Goal: Task Accomplishment & Management: Complete application form

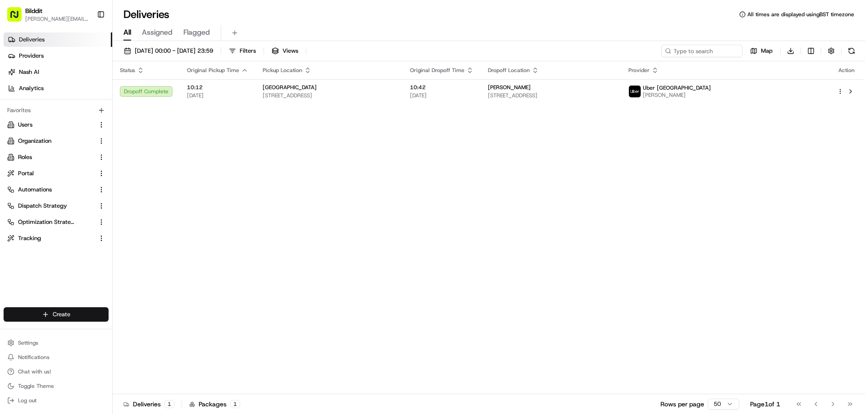
click at [81, 316] on html "Bilddit [PERSON_NAME][EMAIL_ADDRESS][DOMAIN_NAME] Toggle Sidebar Deliveries Pro…" at bounding box center [432, 207] width 865 height 414
click at [132, 329] on link "Delivery" at bounding box center [163, 331] width 101 height 16
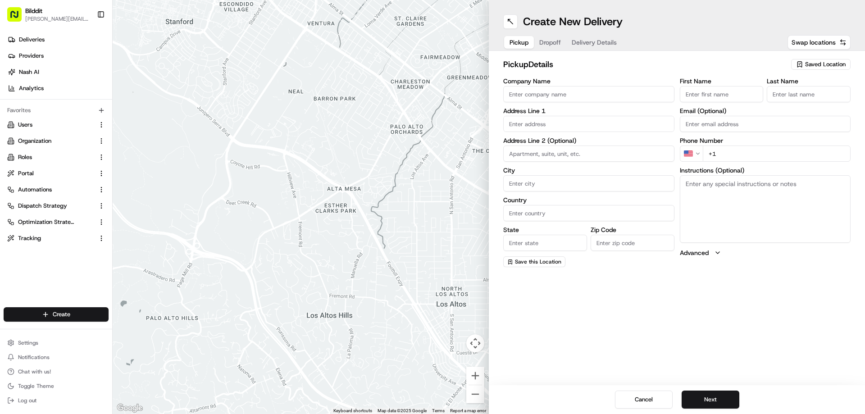
click at [726, 91] on input "First Name" at bounding box center [722, 94] width 84 height 16
paste input "Ionut Danut"
type input "Ionut Danut"
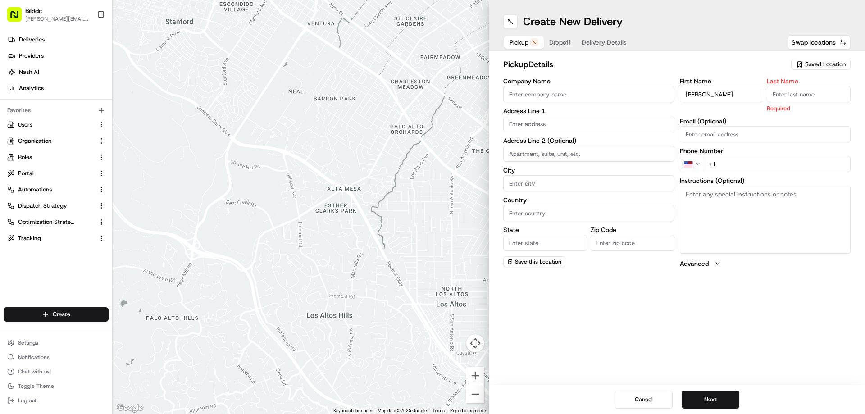
click at [816, 97] on input "Last Name" at bounding box center [809, 94] width 84 height 16
paste input "Apostu"
type input "Apostu"
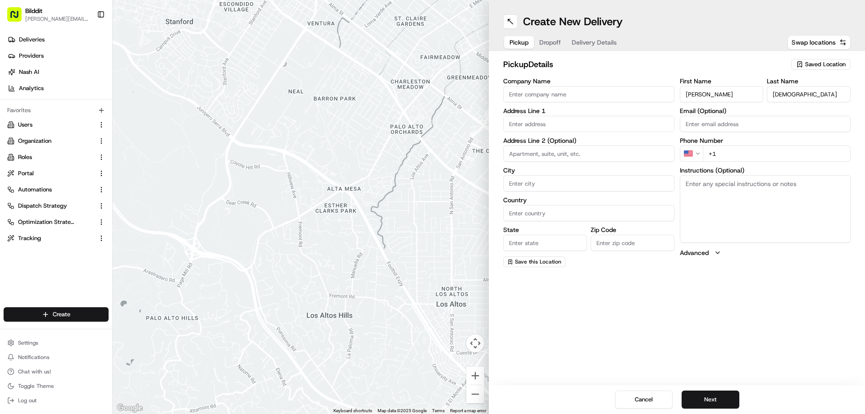
click at [590, 127] on input "text" at bounding box center [588, 124] width 171 height 16
paste input "32 Furzehill Road, Borehamwood, WD6 2DF"
click at [591, 142] on div "32 Furzehill Road, Borehamwood WD6 2DF, UK" at bounding box center [589, 143] width 167 height 14
type input "[STREET_ADDRESS]"
type input "Borehamwood"
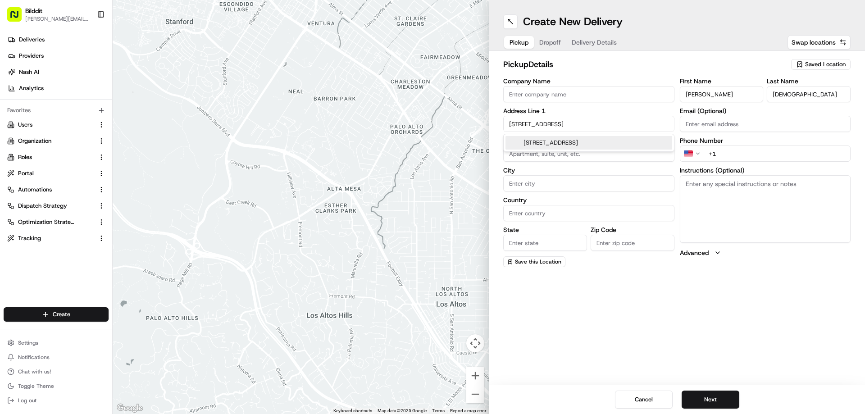
type input "United Kingdom"
type input "England"
type input "WD6 2DF"
type input "32 Furzehill Road"
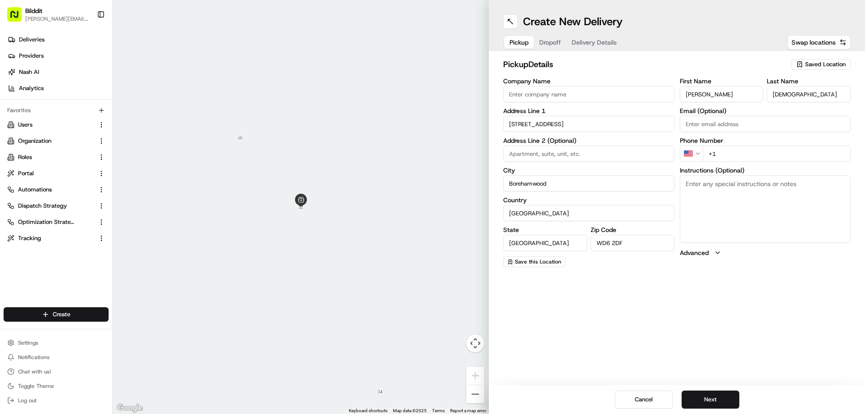
click at [701, 156] on html "Bilddit punit@bilddit.com Toggle Sidebar Deliveries Providers Nash AI Analytics…" at bounding box center [432, 207] width 865 height 414
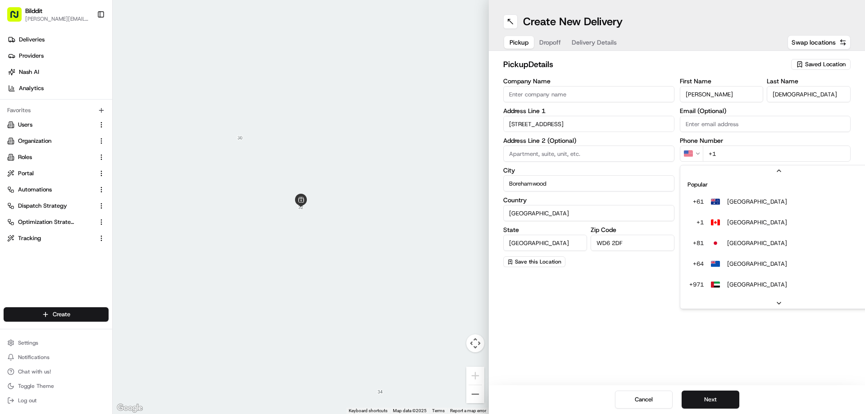
scroll to position [39, 0]
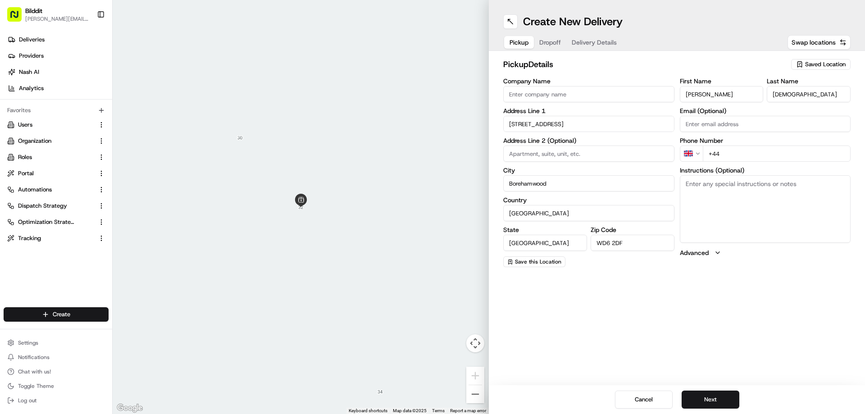
click at [743, 155] on input "+44" at bounding box center [777, 154] width 148 height 16
paste input "7875 564437"
type input "+44 7875 564437"
click at [750, 204] on textarea "Instructions (Optional)" at bounding box center [765, 209] width 171 height 68
type textarea "The plumbers here will give you something to take back to City Plumbing in Coli…"
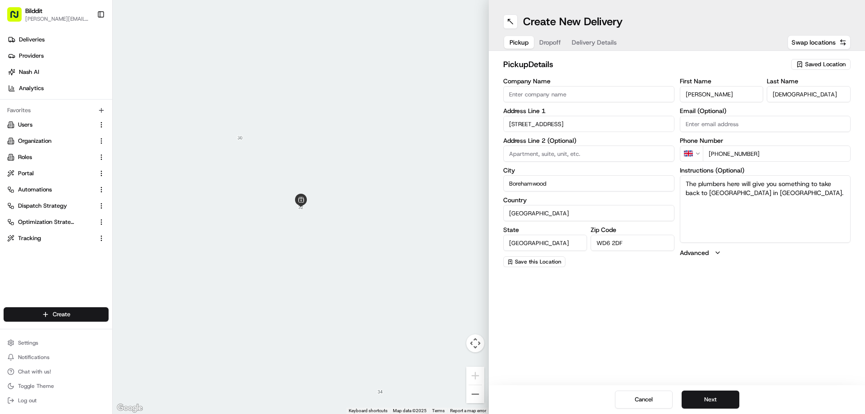
click at [552, 45] on span "Dropoff" at bounding box center [550, 42] width 22 height 9
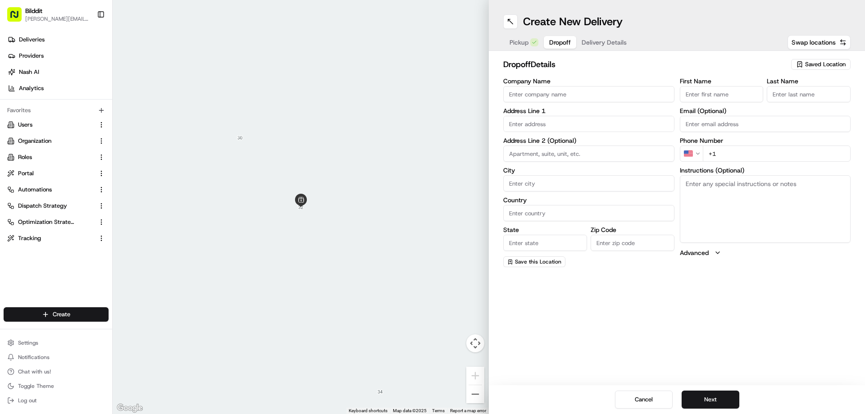
click at [605, 91] on input "Company Name" at bounding box center [588, 94] width 171 height 16
type input "City Plumbing"
click at [525, 122] on input "text" at bounding box center [588, 124] width 171 height 16
drag, startPoint x: 610, startPoint y: 123, endPoint x: 615, endPoint y: 123, distance: 5.4
click at [610, 123] on input "text" at bounding box center [588, 124] width 171 height 16
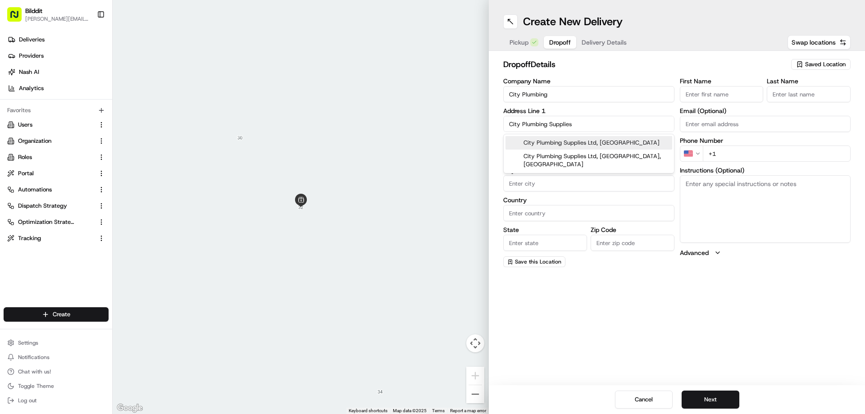
drag, startPoint x: 576, startPoint y: 123, endPoint x: 517, endPoint y: 130, distance: 59.0
click at [517, 130] on input "City Plumbing Supplies" at bounding box center [588, 124] width 171 height 16
click at [544, 127] on input "City Plumbing Supplies" at bounding box center [588, 124] width 171 height 16
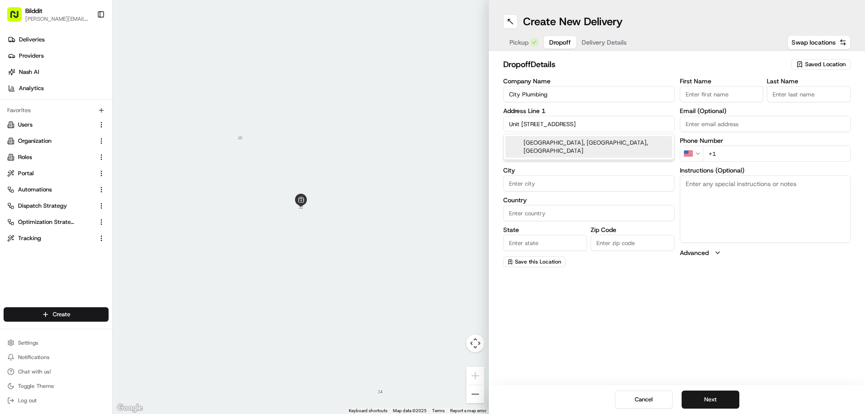
type input "Unit 30 Capitol Industrial Park, Capitol Way"
click at [588, 289] on div "Create New Delivery Pickup Dropoff Delivery Details Swap locations dropoff Deta…" at bounding box center [677, 207] width 376 height 414
click at [575, 190] on input "City" at bounding box center [588, 183] width 171 height 16
type input "London"
type input "United Kingdom"
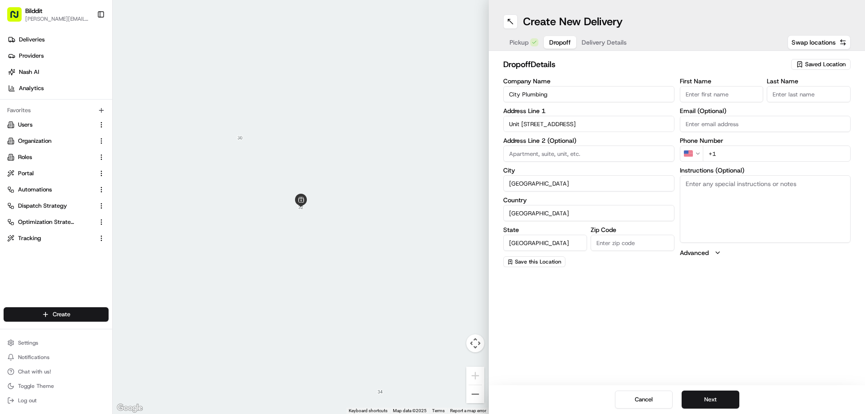
type input "London"
type input "NW9 0EW"
click at [695, 156] on html "Bilddit punit@bilddit.com Toggle Sidebar Deliveries Providers Nash AI Analytics…" at bounding box center [432, 207] width 865 height 414
click at [743, 153] on input "+44" at bounding box center [777, 154] width 148 height 16
type input "+44 7849 208703"
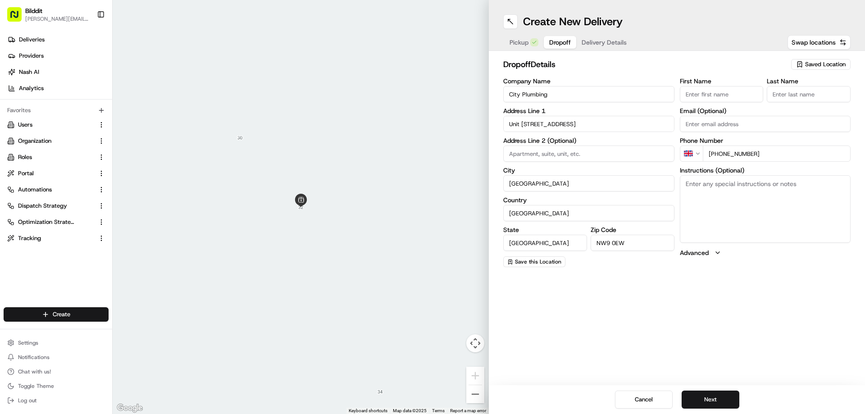
click at [744, 206] on textarea "Instructions (Optional)" at bounding box center [765, 209] width 171 height 68
type textarea "City Plumbing is unit 30. Opposite Screwfix. Take the order inside City Plumbin…"
click at [610, 45] on span "Delivery Details" at bounding box center [604, 42] width 45 height 9
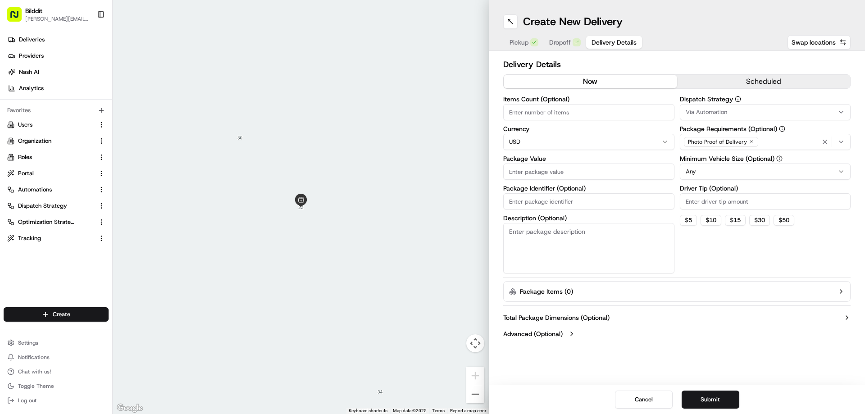
click at [554, 143] on html "Bilddit punit@bilddit.com Toggle Sidebar Deliveries Providers Nash AI Analytics…" at bounding box center [432, 207] width 865 height 414
click at [548, 174] on input "Package Value" at bounding box center [588, 172] width 171 height 16
type input "20"
click at [555, 203] on input "Package Identifier (Optional)" at bounding box center [588, 201] width 171 height 16
click at [681, 365] on div "Create New Delivery Pickup Dropoff Delivery Details Swap locations Delivery Det…" at bounding box center [677, 207] width 376 height 414
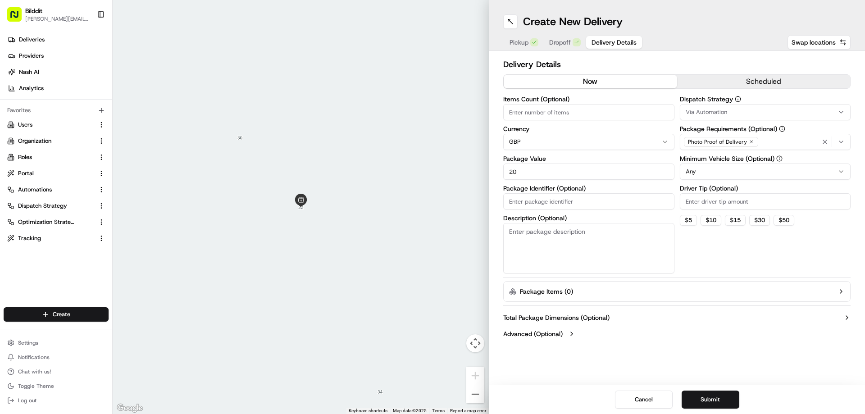
click at [560, 333] on label "Advanced (Optional)" at bounding box center [532, 333] width 59 height 9
click at [567, 356] on input "Reference ID" at bounding box center [676, 360] width 347 height 16
click at [545, 361] on input "Reference ID" at bounding box center [676, 360] width 347 height 16
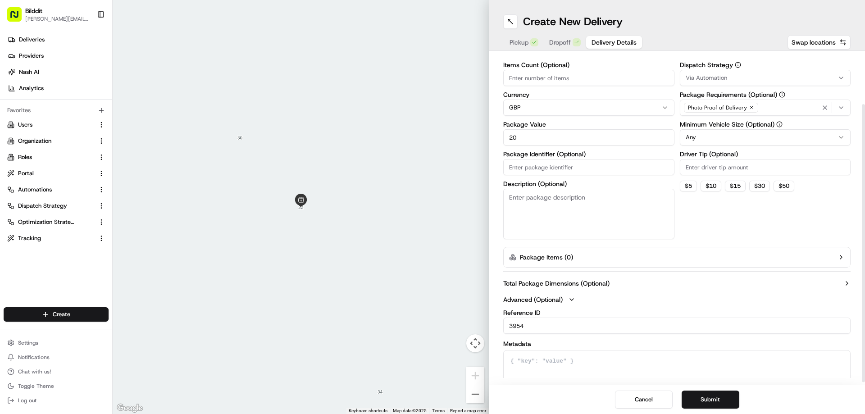
scroll to position [65, 0]
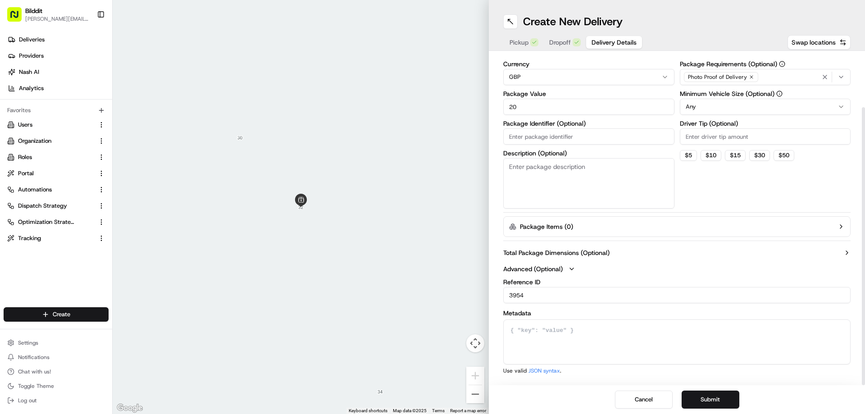
type input "3954"
click at [726, 105] on html "Bilddit punit@bilddit.com Toggle Sidebar Deliveries Providers Nash AI Analytics…" at bounding box center [432, 207] width 865 height 414
click at [714, 406] on button "Submit" at bounding box center [711, 400] width 58 height 18
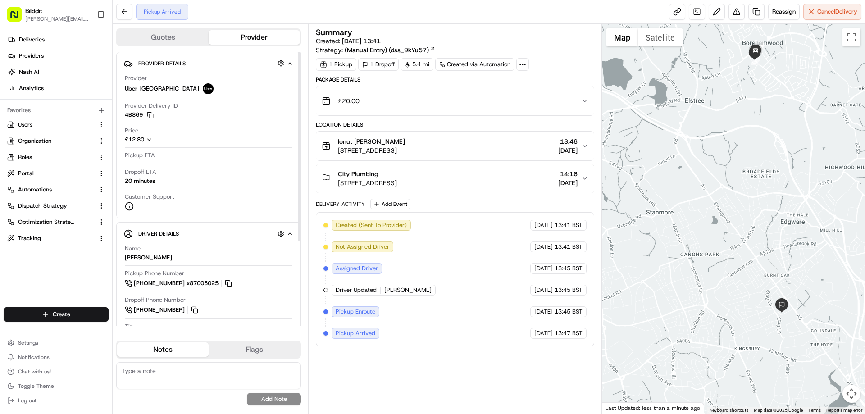
click at [154, 140] on div "£12.80" at bounding box center [144, 140] width 39 height 8
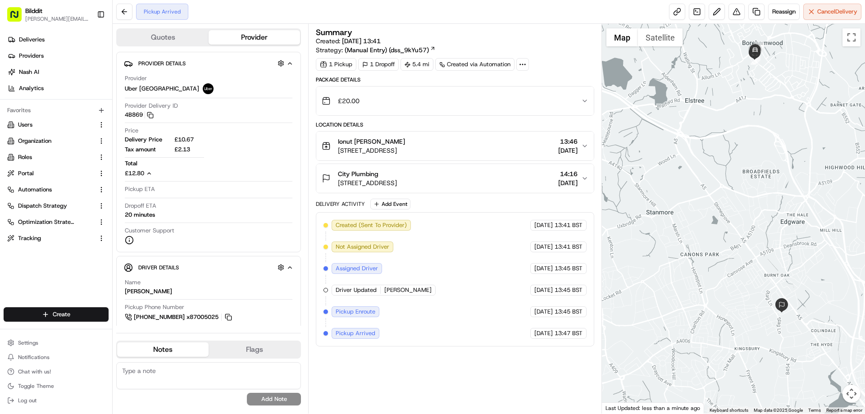
click at [581, 143] on icon "button" at bounding box center [584, 145] width 7 height 7
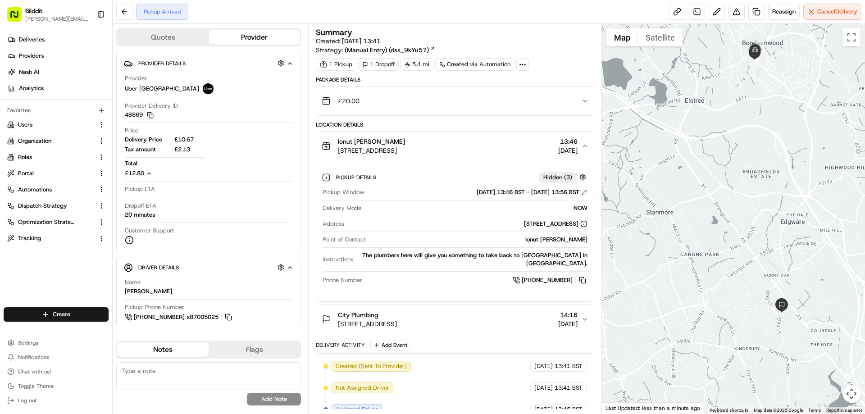
click at [581, 143] on icon "button" at bounding box center [584, 145] width 7 height 7
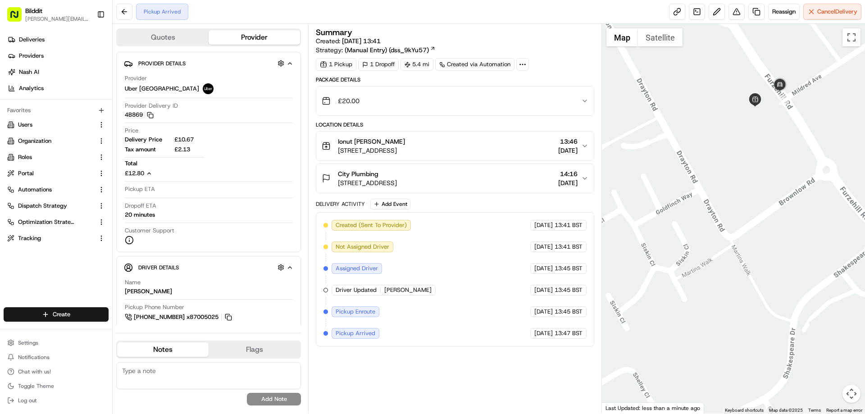
drag, startPoint x: 748, startPoint y: 60, endPoint x: 754, endPoint y: 125, distance: 64.8
click at [754, 125] on div at bounding box center [734, 219] width 264 height 390
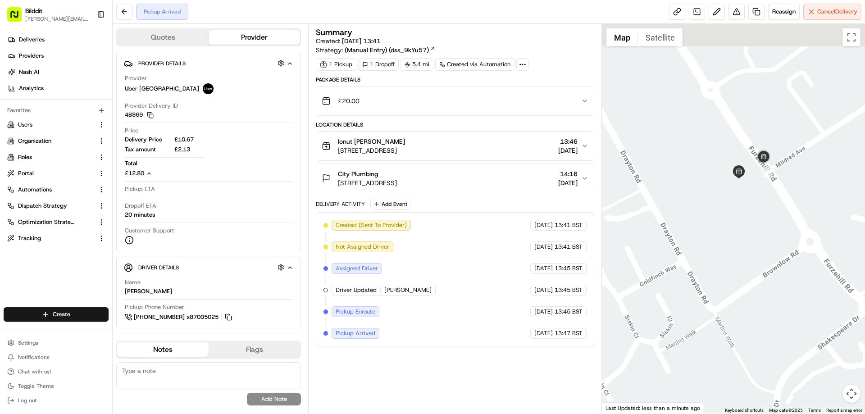
drag, startPoint x: 767, startPoint y: 102, endPoint x: 747, endPoint y: 163, distance: 64.0
click at [747, 163] on div at bounding box center [734, 219] width 264 height 390
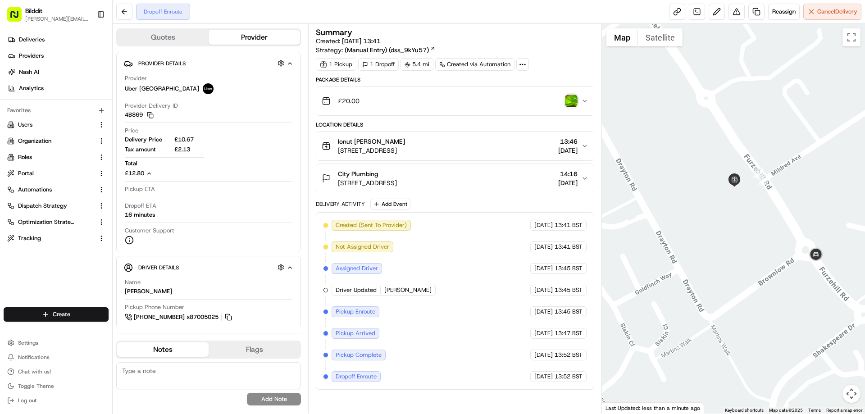
click at [566, 101] on img "button" at bounding box center [571, 101] width 13 height 13
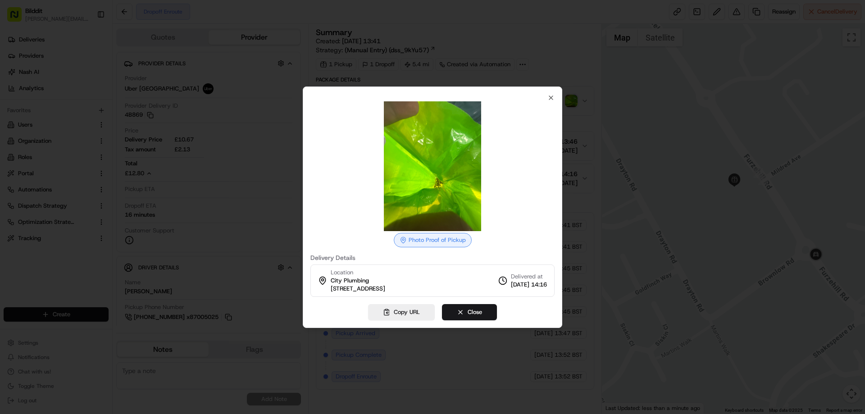
click at [449, 186] on img at bounding box center [433, 166] width 130 height 130
click at [548, 98] on icon "button" at bounding box center [551, 97] width 7 height 7
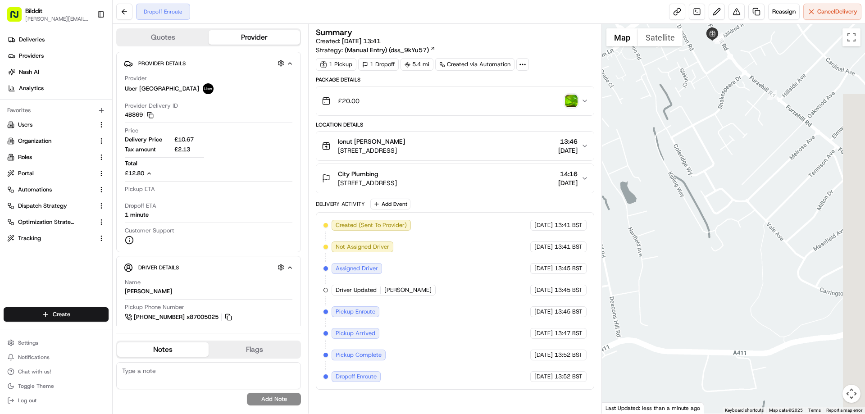
drag, startPoint x: 756, startPoint y: 320, endPoint x: 715, endPoint y: 160, distance: 166.0
click at [715, 160] on div at bounding box center [734, 219] width 264 height 390
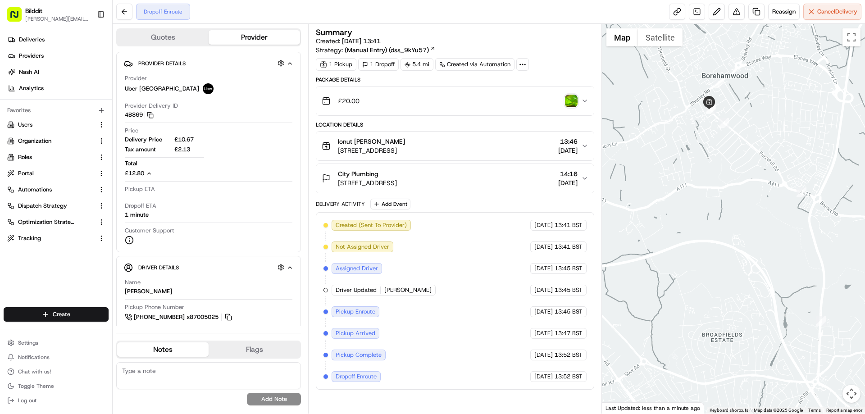
drag, startPoint x: 714, startPoint y: 266, endPoint x: 704, endPoint y: 190, distance: 77.3
click at [704, 190] on div at bounding box center [734, 219] width 264 height 390
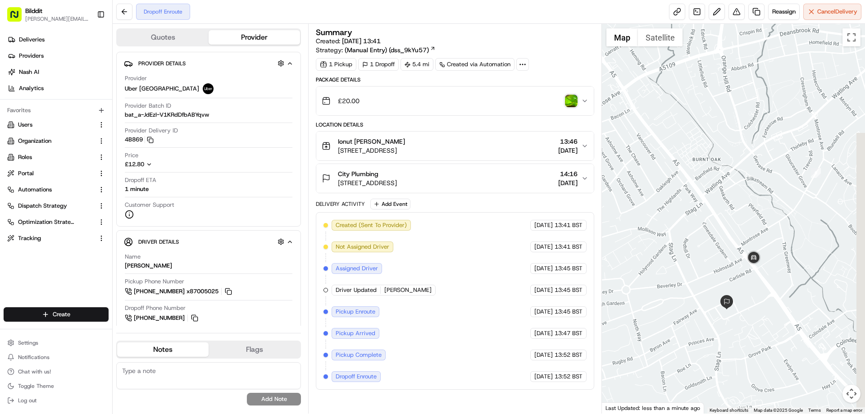
drag, startPoint x: 754, startPoint y: 359, endPoint x: 745, endPoint y: 290, distance: 69.7
click at [745, 290] on div at bounding box center [734, 219] width 264 height 390
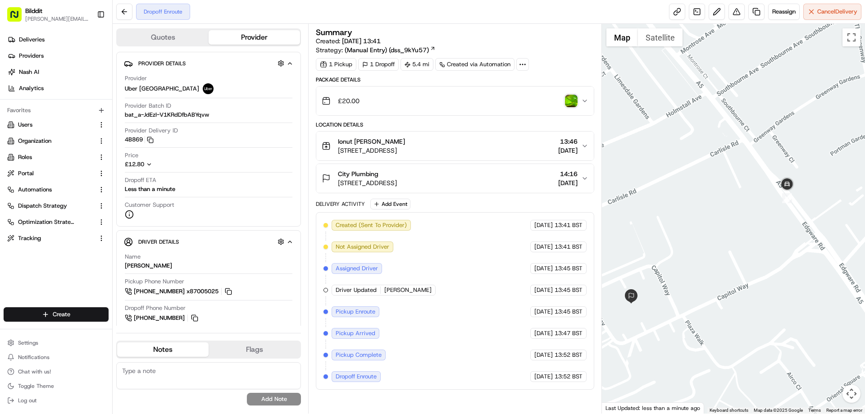
drag, startPoint x: 793, startPoint y: 243, endPoint x: 741, endPoint y: 183, distance: 79.5
click at [741, 183] on div at bounding box center [734, 219] width 264 height 390
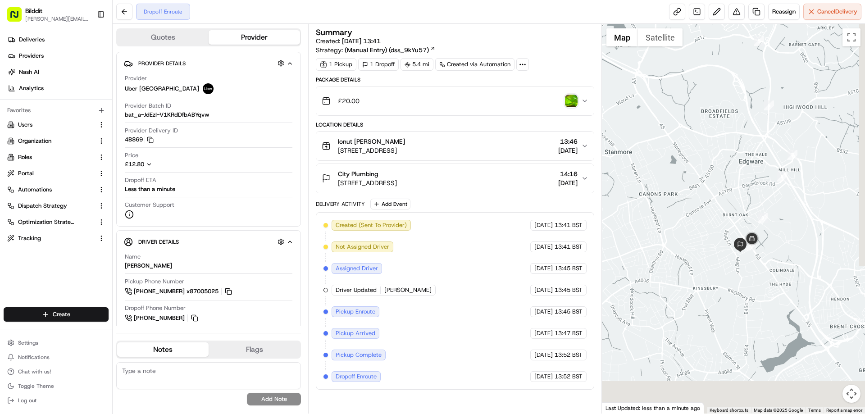
drag, startPoint x: 775, startPoint y: 395, endPoint x: 768, endPoint y: 297, distance: 98.5
click at [768, 297] on div at bounding box center [734, 219] width 264 height 390
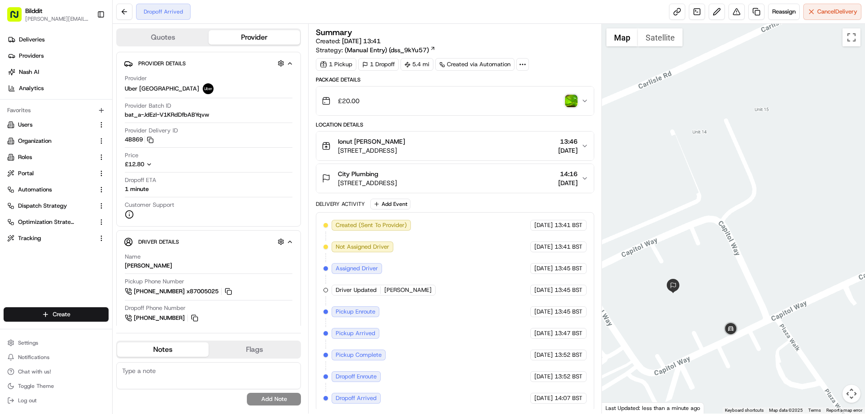
click at [577, 177] on span "14:16" at bounding box center [567, 173] width 19 height 9
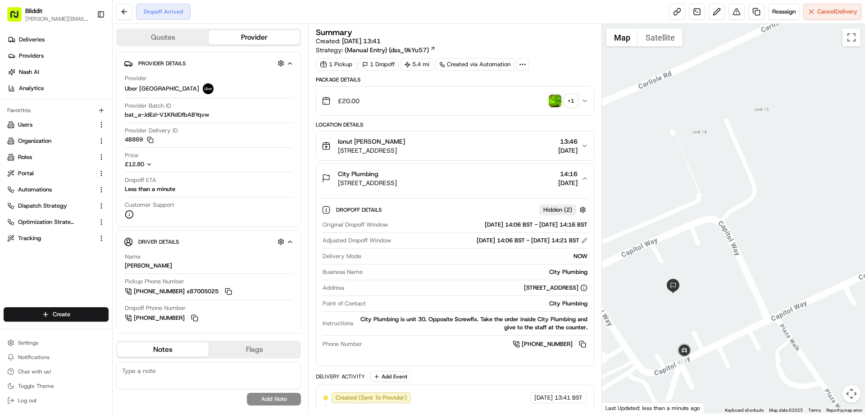
click at [569, 102] on div "+ 1" at bounding box center [571, 101] width 13 height 13
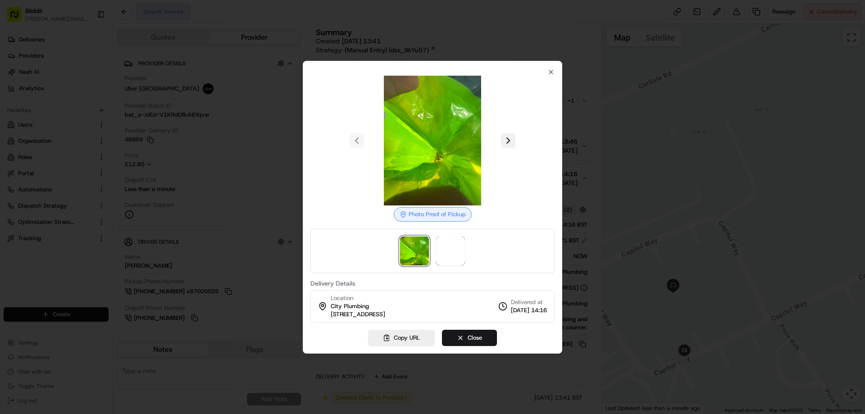
click at [512, 144] on button at bounding box center [508, 140] width 14 height 14
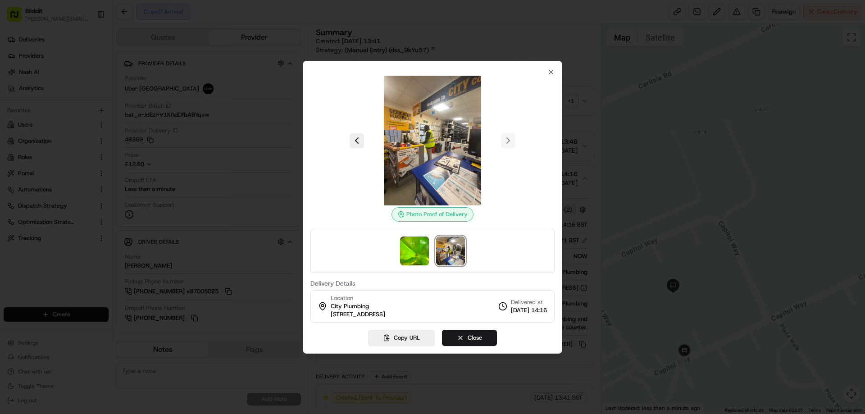
click at [413, 133] on img at bounding box center [433, 141] width 130 height 130
click at [550, 70] on icon "button" at bounding box center [551, 72] width 7 height 7
